Goal: Transaction & Acquisition: Purchase product/service

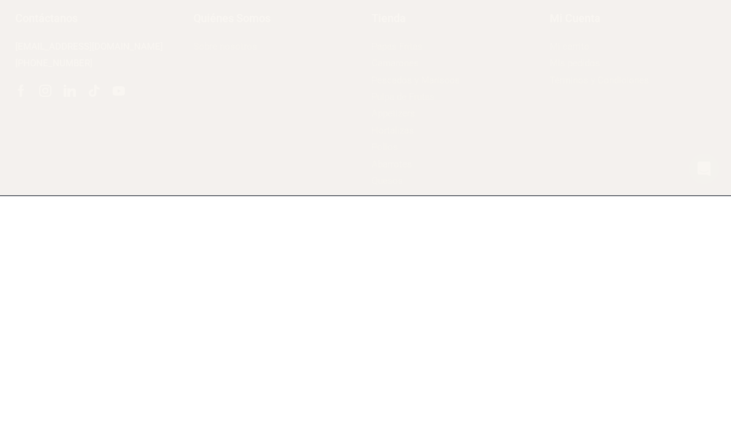
scroll to position [354, 0]
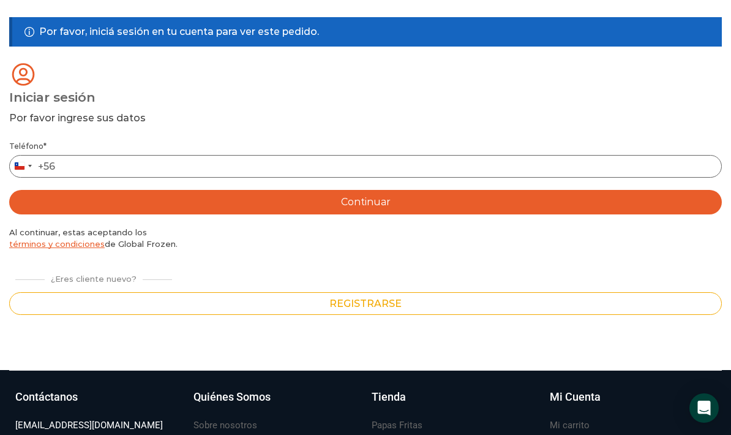
click at [388, 168] on input "Teléfono *" at bounding box center [365, 166] width 713 height 23
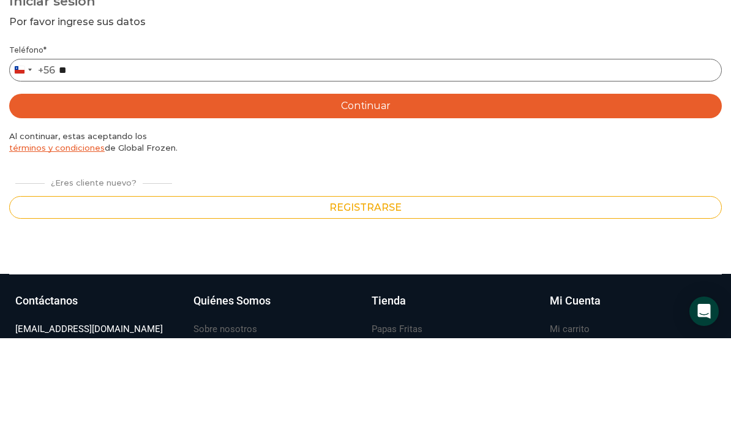
type input "*"
type input "*********"
click at [379, 191] on button "Continuar" at bounding box center [365, 203] width 713 height 25
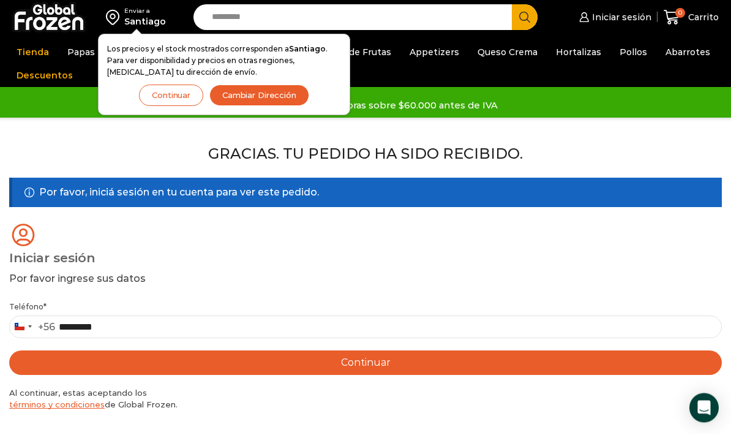
scroll to position [0, 0]
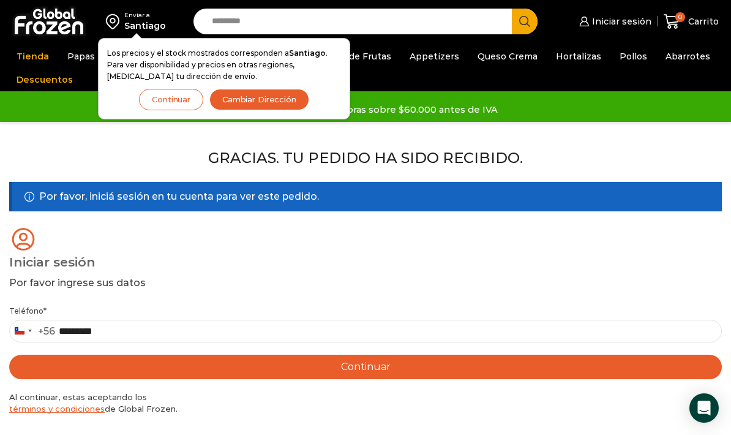
click at [376, 373] on button "Continuar" at bounding box center [365, 367] width 713 height 25
click at [241, 334] on input "Teléfono *" at bounding box center [365, 331] width 713 height 23
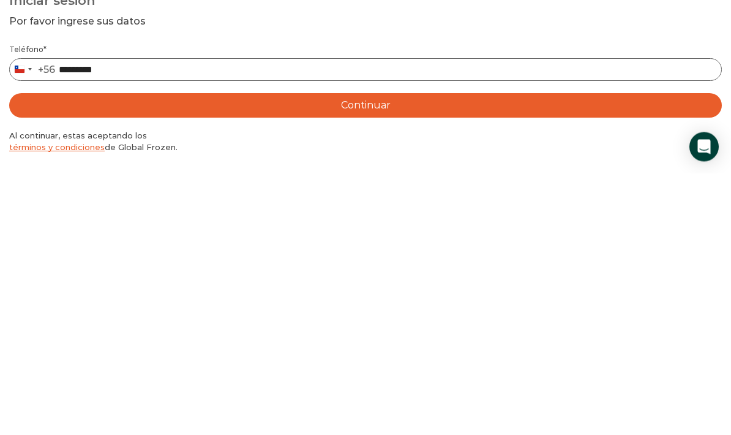
type input "*********"
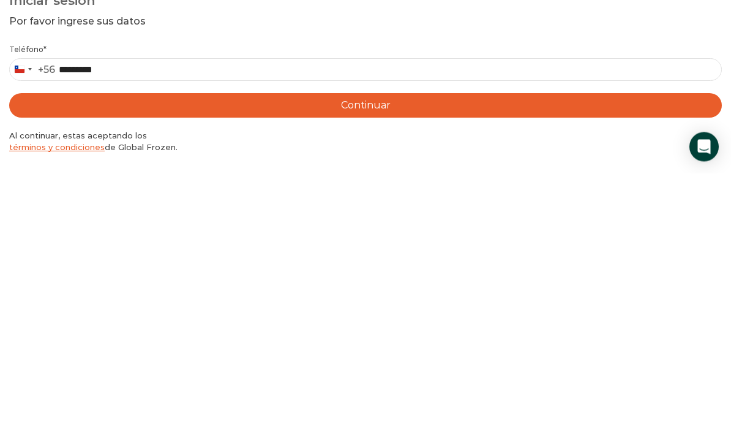
click at [378, 355] on button "Continuar" at bounding box center [365, 367] width 713 height 25
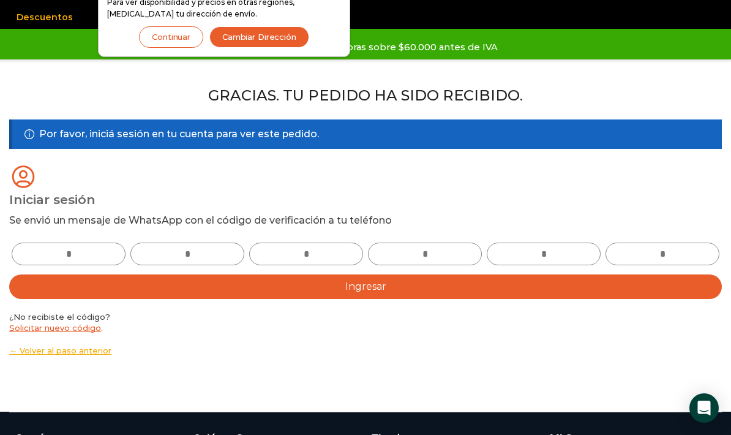
scroll to position [61, 0]
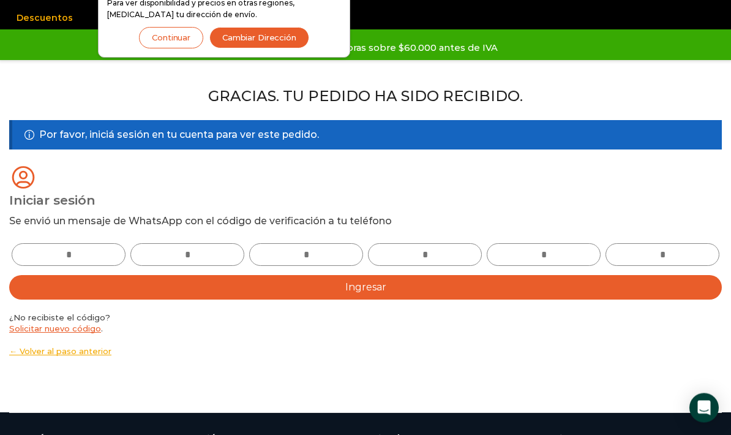
click at [79, 249] on input "text" at bounding box center [69, 255] width 114 height 23
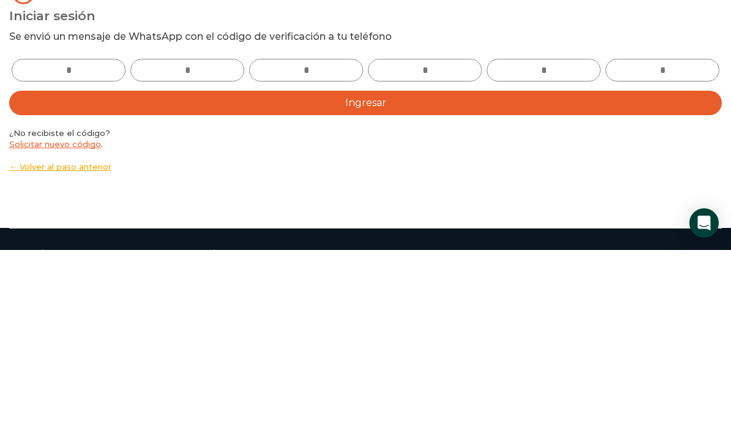
type input "*"
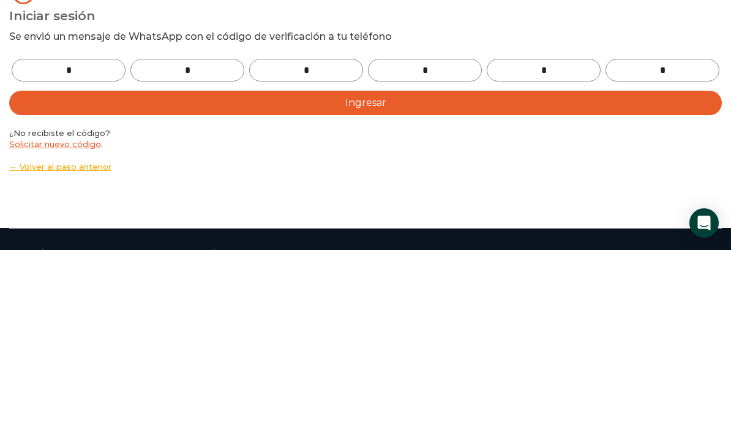
type input "*"
click at [421, 276] on button "Ingresar" at bounding box center [365, 288] width 713 height 25
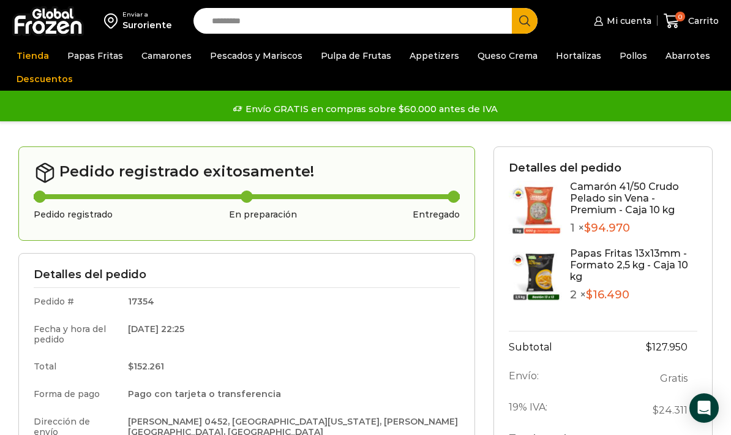
click at [102, 60] on link "Papas Fritas" at bounding box center [95, 55] width 68 height 23
click at [93, 64] on link "Papas Fritas" at bounding box center [95, 55] width 68 height 23
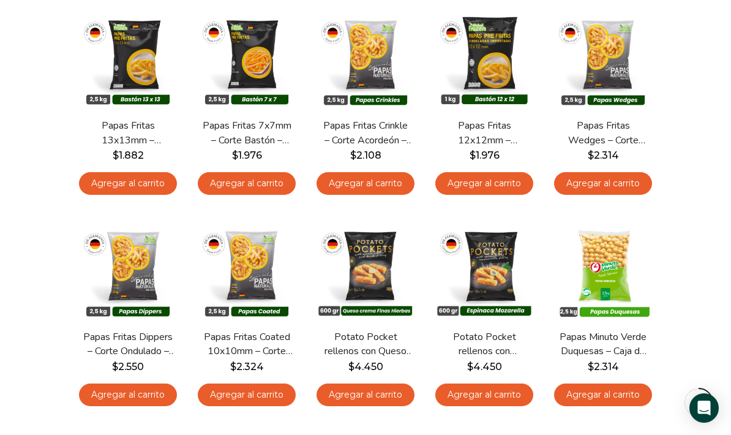
scroll to position [177, 0]
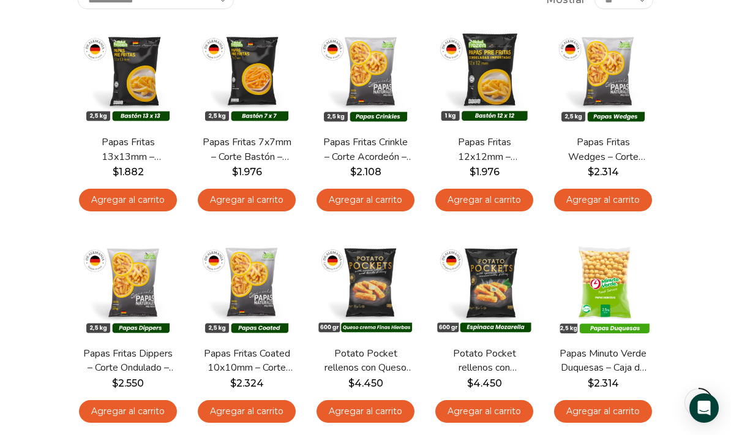
click at [168, 196] on link "Agregar al carrito" at bounding box center [128, 200] width 98 height 23
click at [156, 195] on div "**********" at bounding box center [366, 348] width 594 height 715
click at [150, 203] on link "Agregar al carrito" at bounding box center [128, 200] width 98 height 23
click at [160, 195] on div "**********" at bounding box center [366, 348] width 594 height 715
click at [161, 202] on link "Agregar al carrito" at bounding box center [128, 200] width 98 height 23
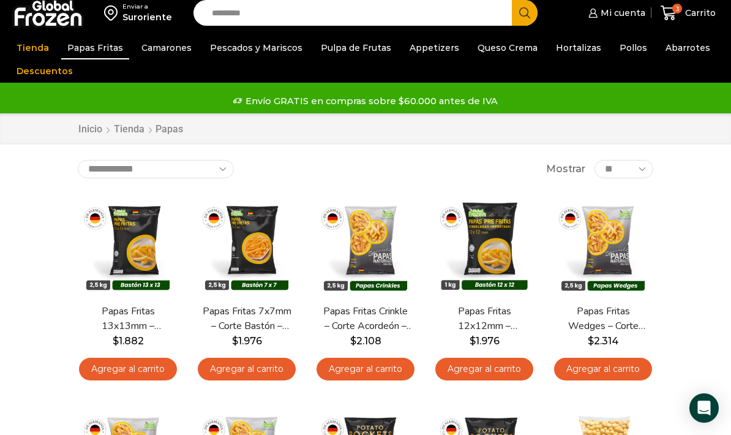
scroll to position [0, 0]
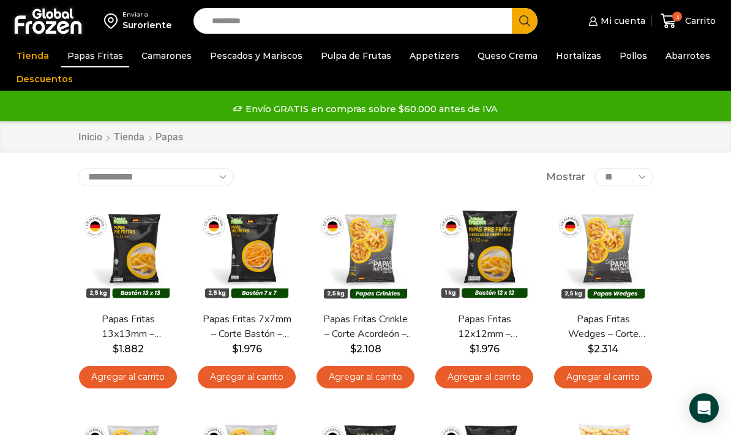
click at [170, 56] on link "Camarones" at bounding box center [166, 55] width 62 height 23
click at [159, 59] on link "Camarones" at bounding box center [166, 55] width 62 height 23
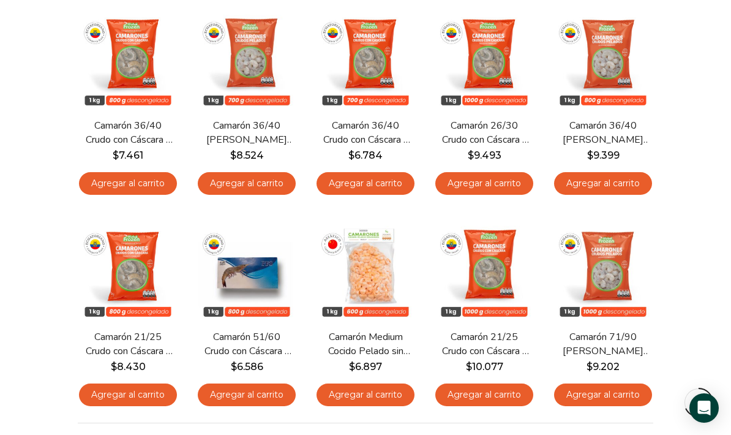
scroll to position [741, 0]
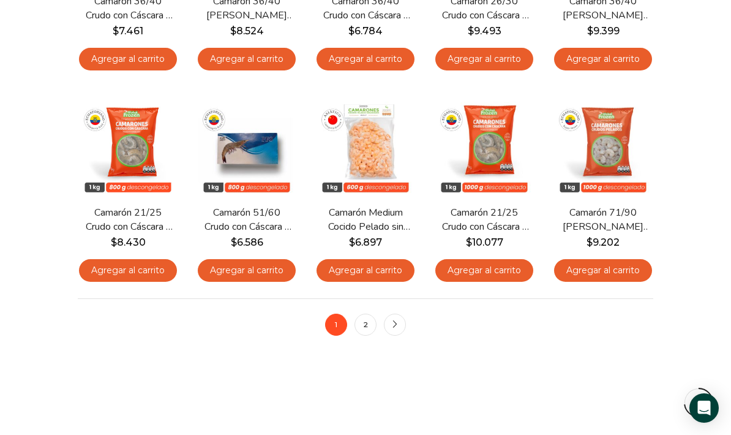
click at [365, 330] on link "2" at bounding box center [366, 325] width 22 height 22
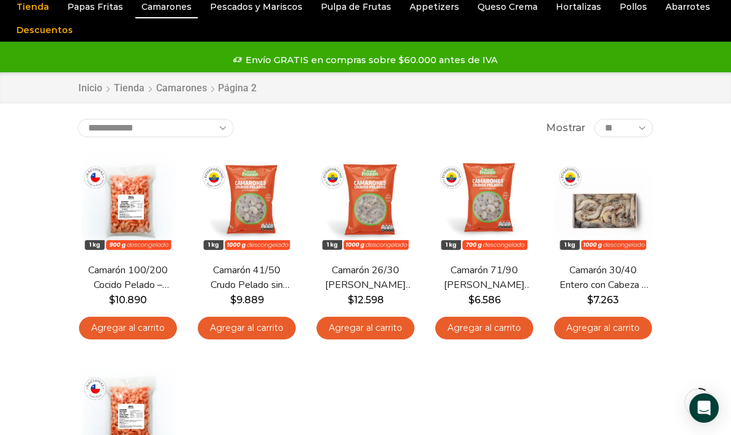
scroll to position [50, 0]
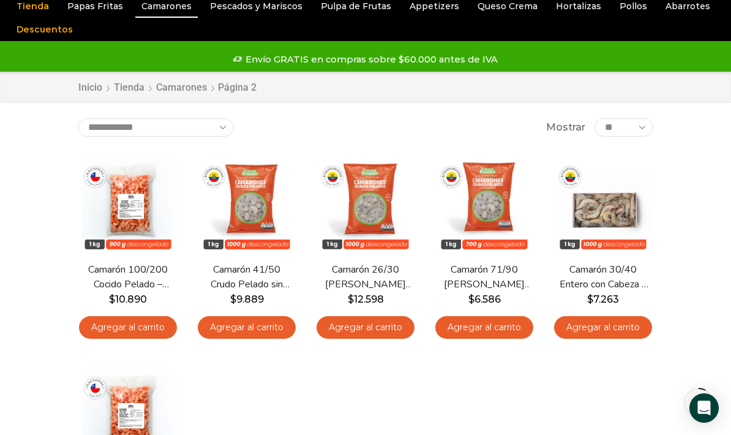
click at [260, 328] on link "Agregar al carrito" at bounding box center [247, 327] width 98 height 23
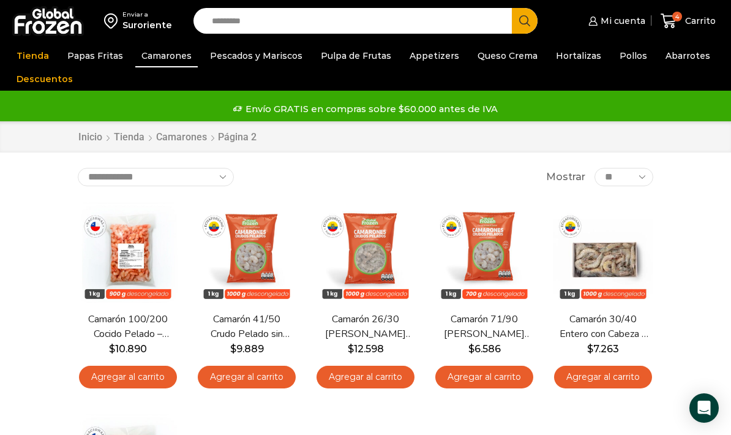
click at [685, 21] on div "4 Carrito 4 4 Shopping Cart 3 × $ $" at bounding box center [688, 21] width 61 height 29
click at [672, 17] on icon at bounding box center [669, 21] width 17 height 17
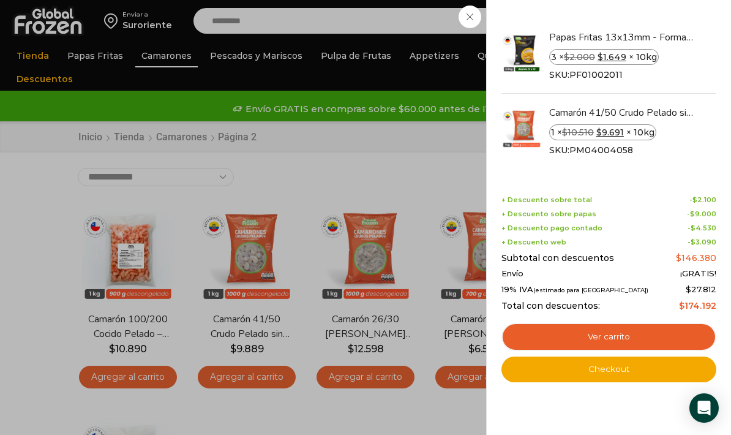
click at [658, 10] on div "4 Carrito 4 4 Shopping Cart 3 × $ $" at bounding box center [688, 21] width 61 height 29
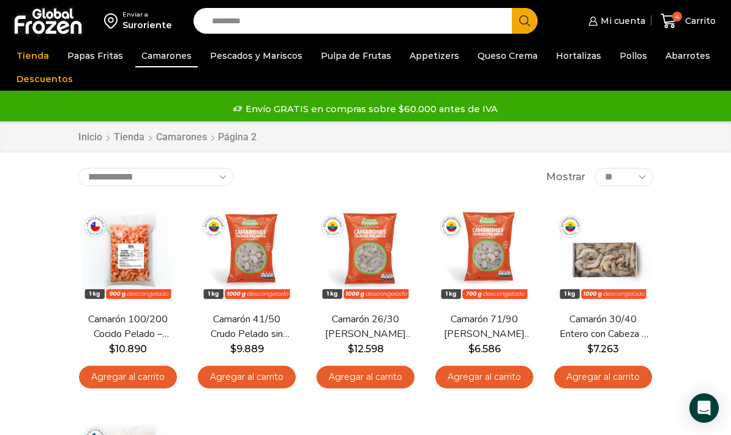
click at [679, 62] on link "Abarrotes" at bounding box center [688, 55] width 57 height 23
click at [614, 56] on link "Pollos" at bounding box center [634, 55] width 40 height 23
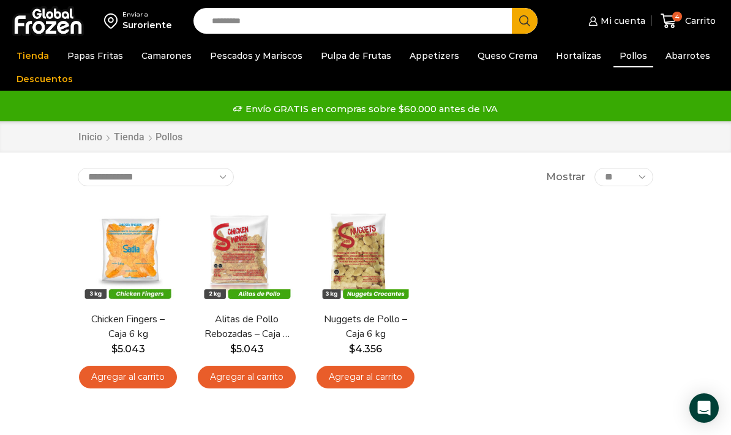
click at [685, 58] on link "Abarrotes" at bounding box center [688, 55] width 57 height 23
click at [660, 59] on link "Abarrotes" at bounding box center [688, 55] width 57 height 23
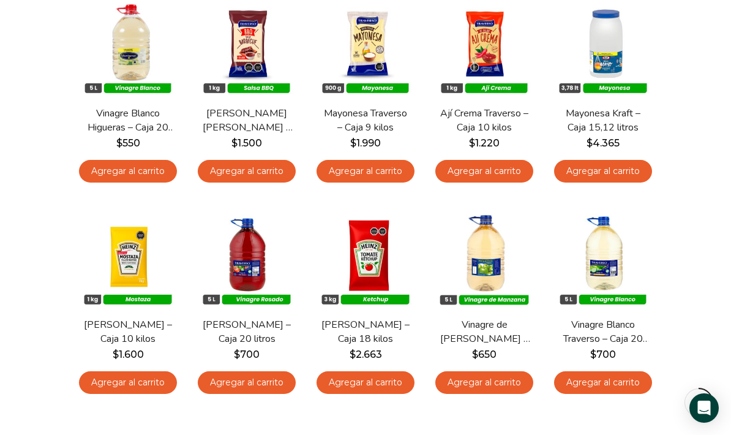
scroll to position [521, 0]
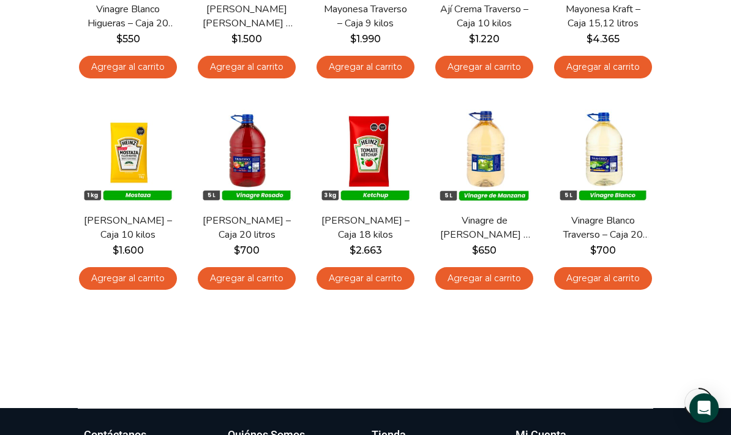
click at [379, 151] on img at bounding box center [366, 154] width 100 height 100
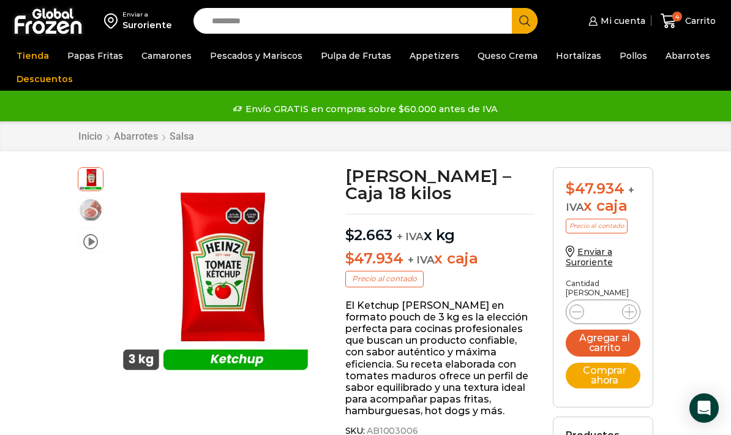
click at [431, 55] on link "Appetizers" at bounding box center [435, 55] width 62 height 23
click at [427, 57] on link "Appetizers" at bounding box center [435, 55] width 62 height 23
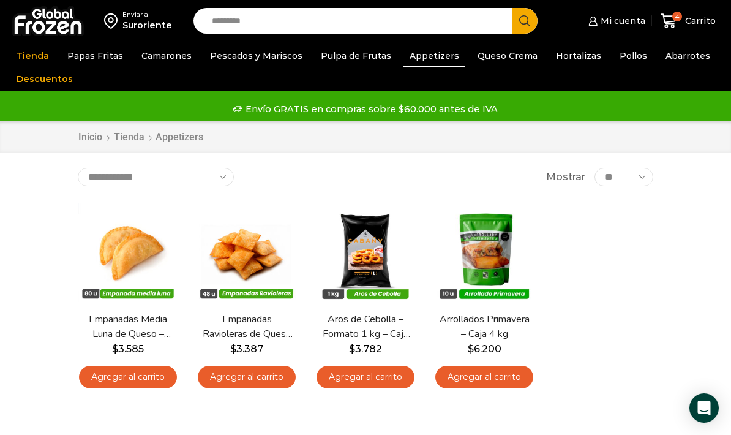
click at [354, 62] on link "Pulpa de Frutas" at bounding box center [356, 55] width 83 height 23
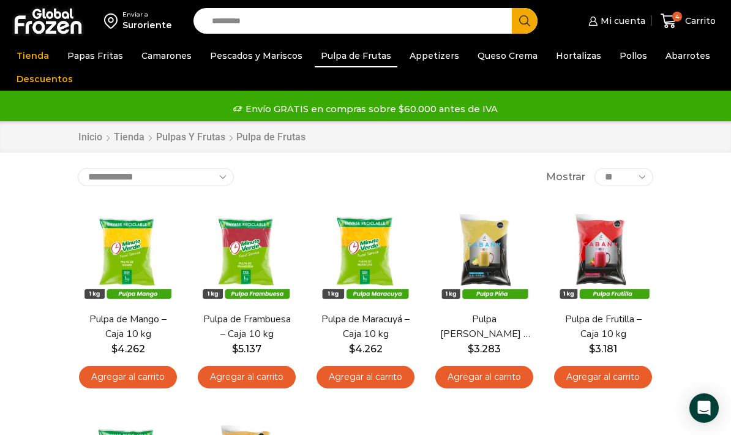
click at [689, 30] on link "4 [GEOGRAPHIC_DATA]" at bounding box center [688, 21] width 61 height 29
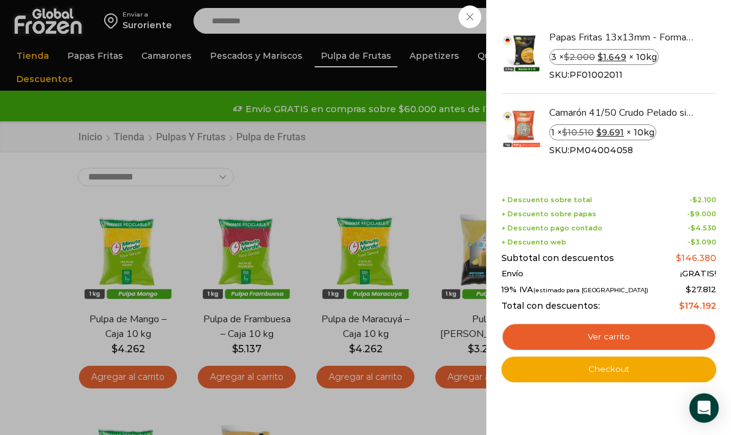
click at [634, 366] on link "Checkout" at bounding box center [609, 370] width 215 height 26
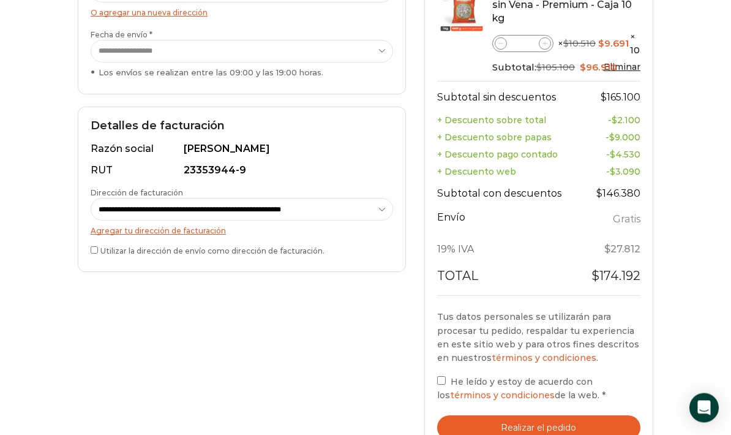
scroll to position [335, 0]
click at [548, 415] on button "Realizar el pedido" at bounding box center [538, 427] width 203 height 25
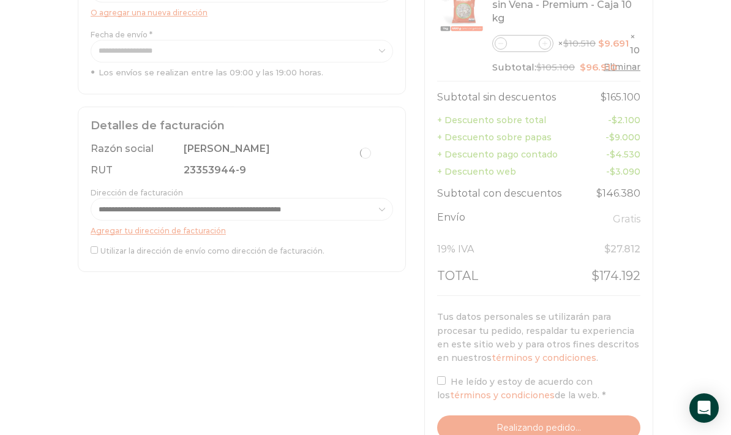
scroll to position [384, 0]
